Goal: Register for event/course

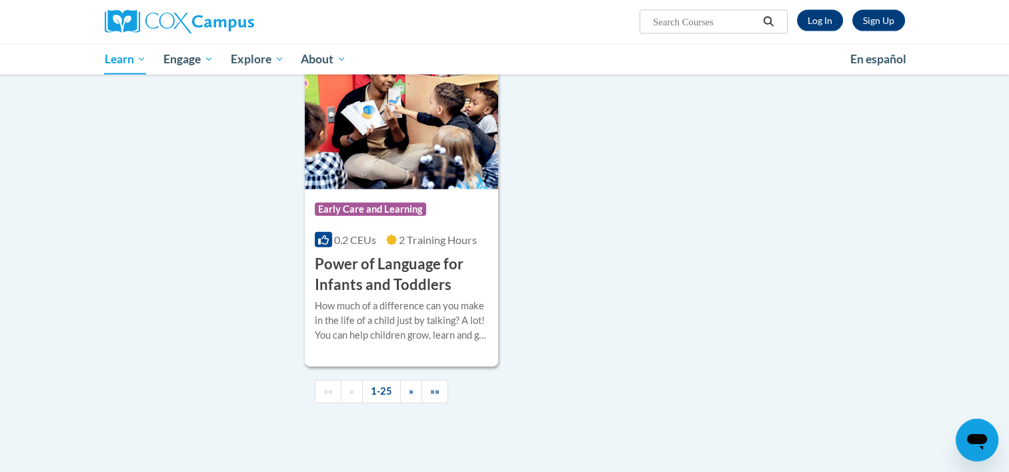
scroll to position [3066, 0]
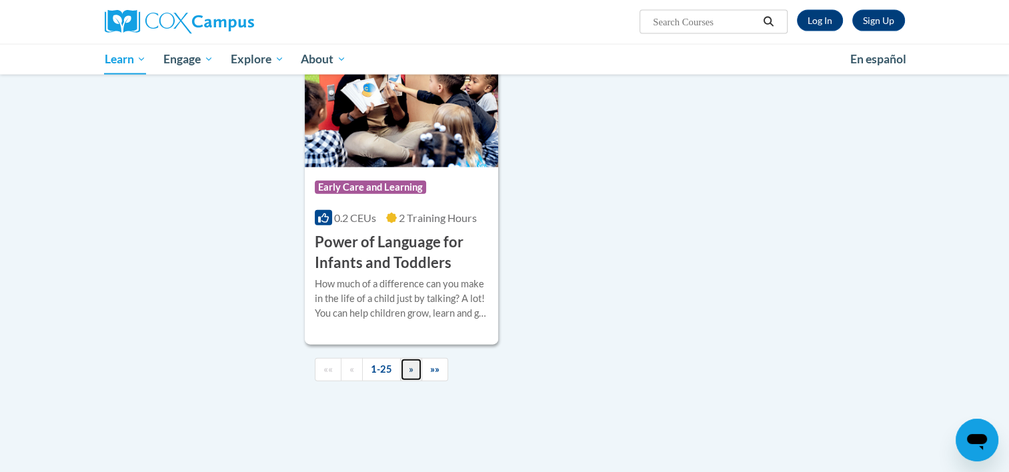
click at [411, 375] on span "»" at bounding box center [411, 368] width 5 height 11
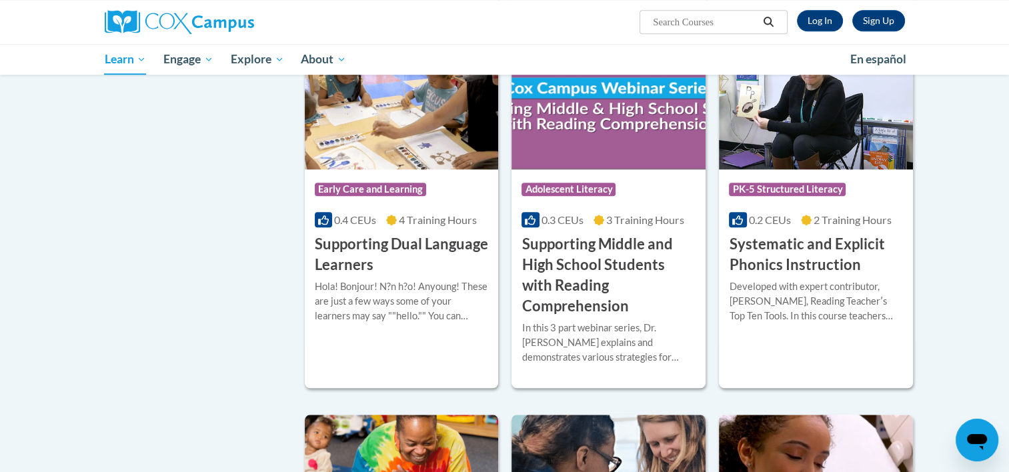
scroll to position [1220, 0]
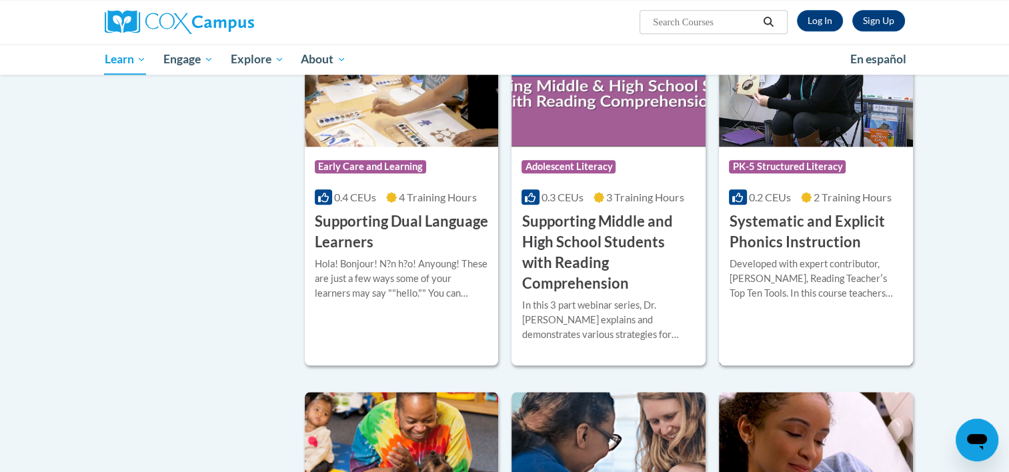
click at [761, 225] on h3 "Systematic and Explicit Phonics Instruction" at bounding box center [816, 231] width 174 height 41
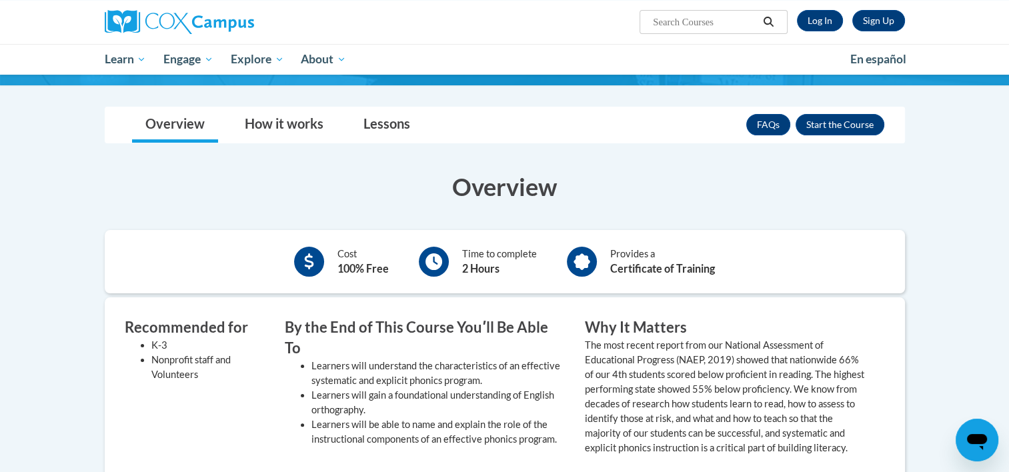
scroll to position [196, 0]
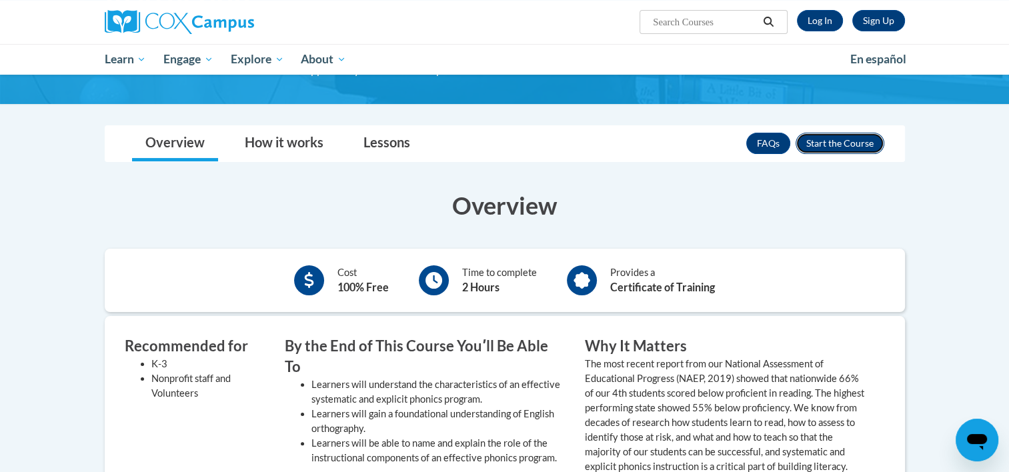
click at [825, 141] on button "Enroll" at bounding box center [839, 143] width 89 height 21
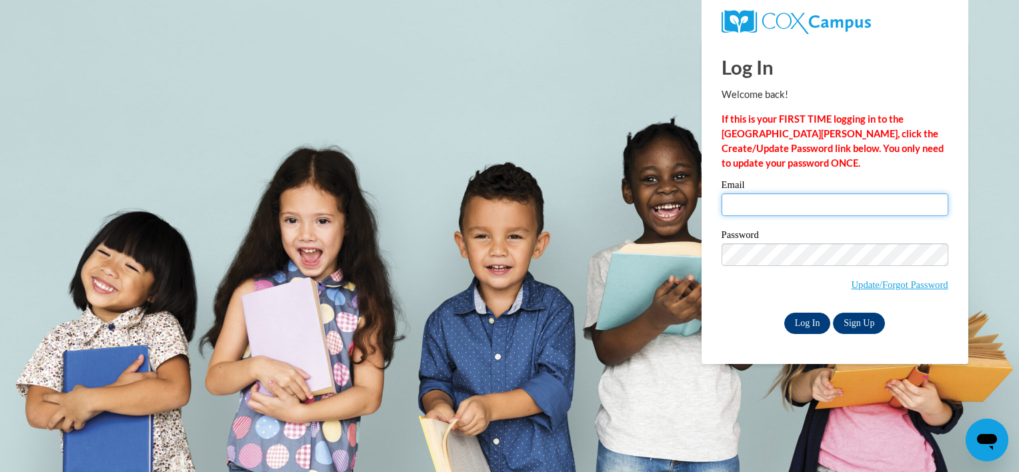
type input "karinajmiller94@gmail.com"
click at [805, 316] on input "Log In" at bounding box center [807, 323] width 47 height 21
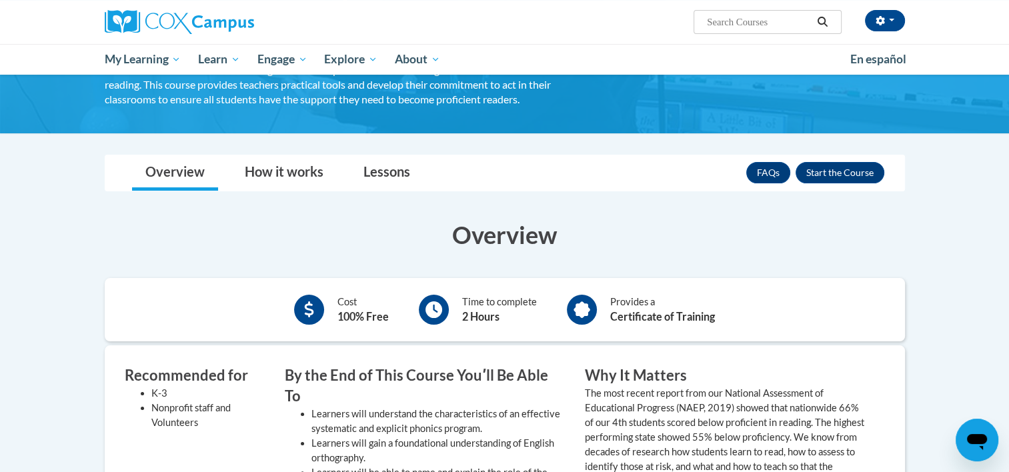
scroll to position [143, 0]
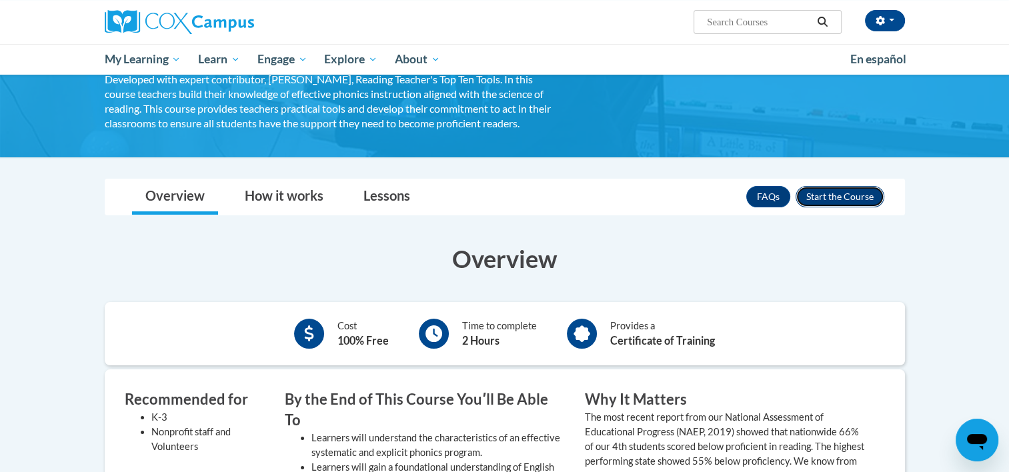
click at [832, 191] on button "Enroll" at bounding box center [839, 196] width 89 height 21
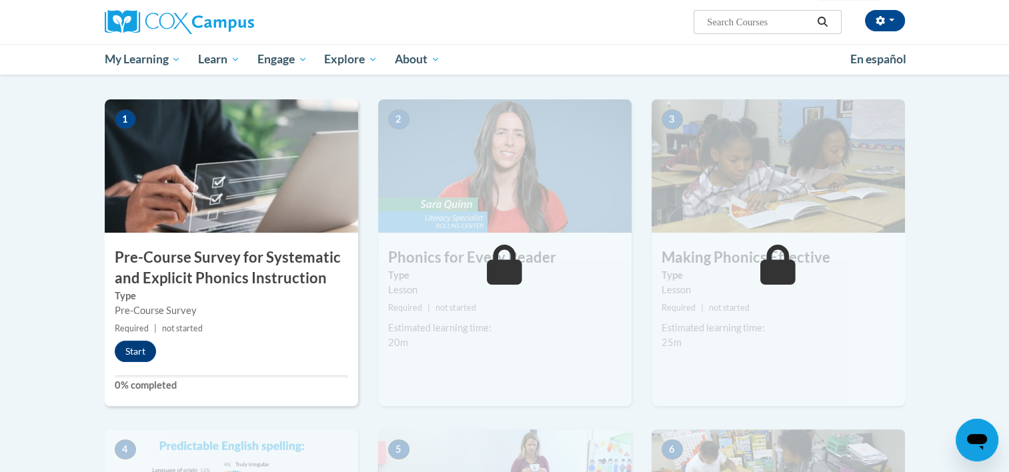
scroll to position [274, 0]
